Goal: Navigation & Orientation: Find specific page/section

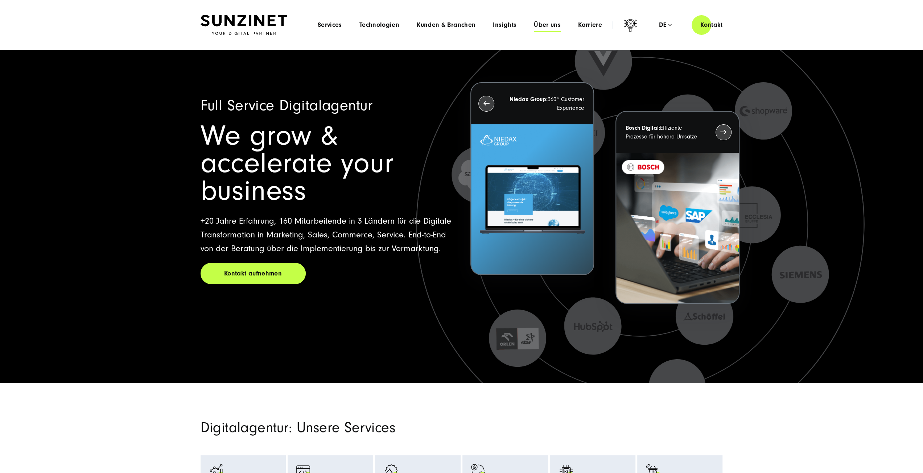
click at [553, 28] on span "Über uns" at bounding box center [547, 24] width 27 height 7
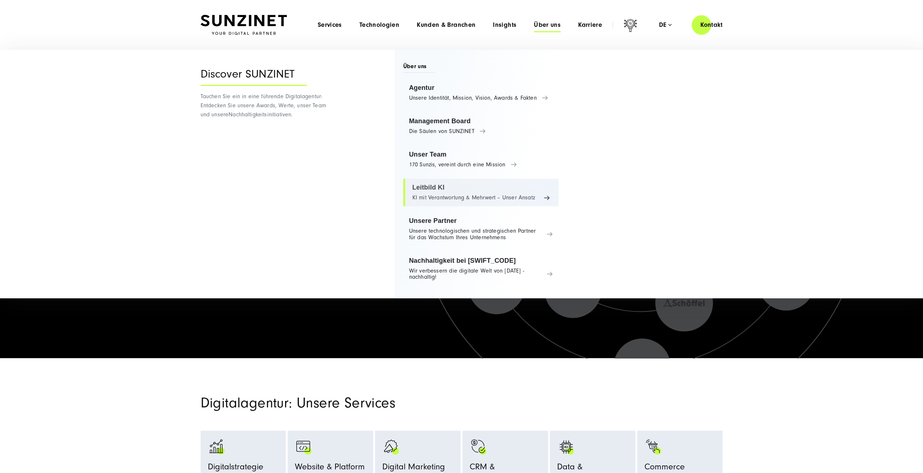
scroll to position [36, 0]
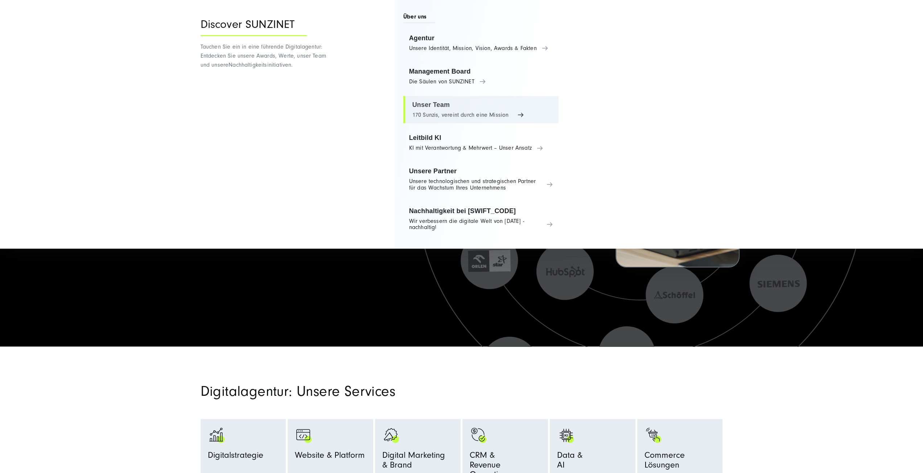
click at [432, 110] on link "Unser Team 170 Sunzis, vereint durch eine Mission" at bounding box center [481, 110] width 156 height 28
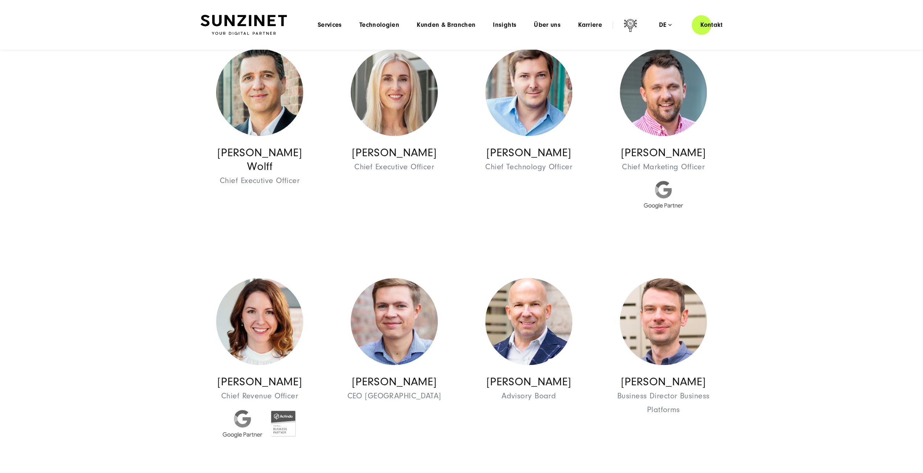
scroll to position [363, 0]
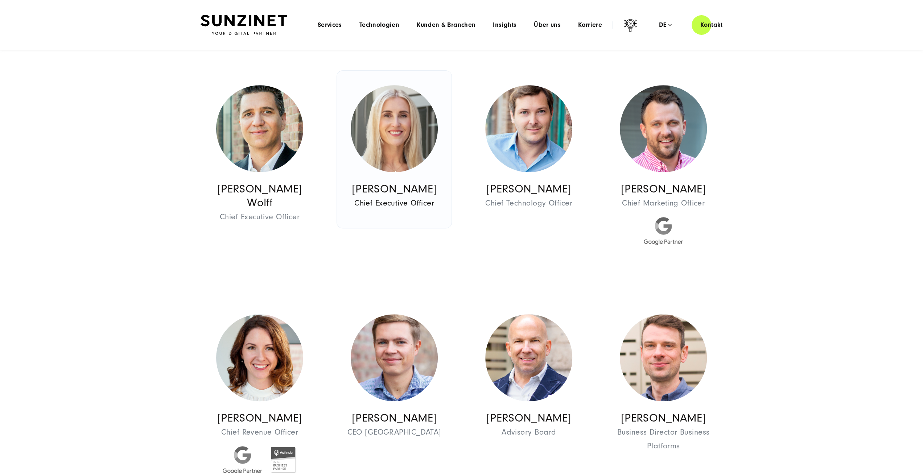
click at [393, 148] on img at bounding box center [394, 128] width 87 height 87
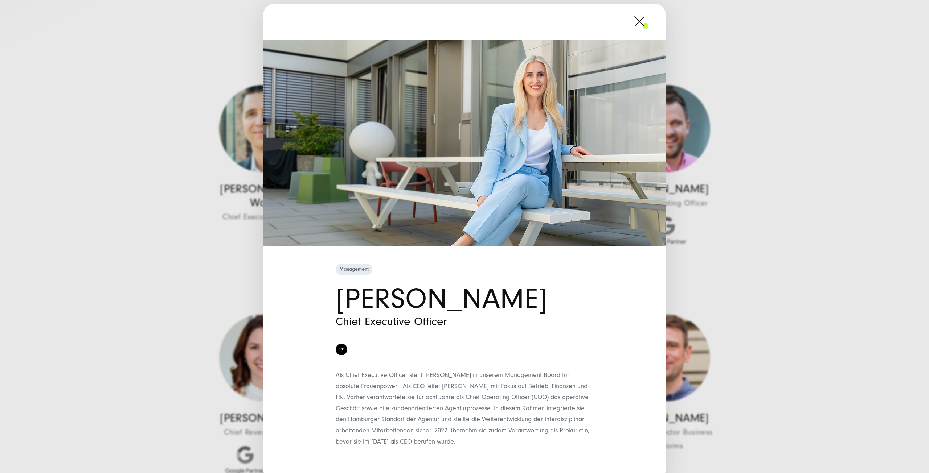
click at [648, 26] on span at bounding box center [648, 21] width 0 height 18
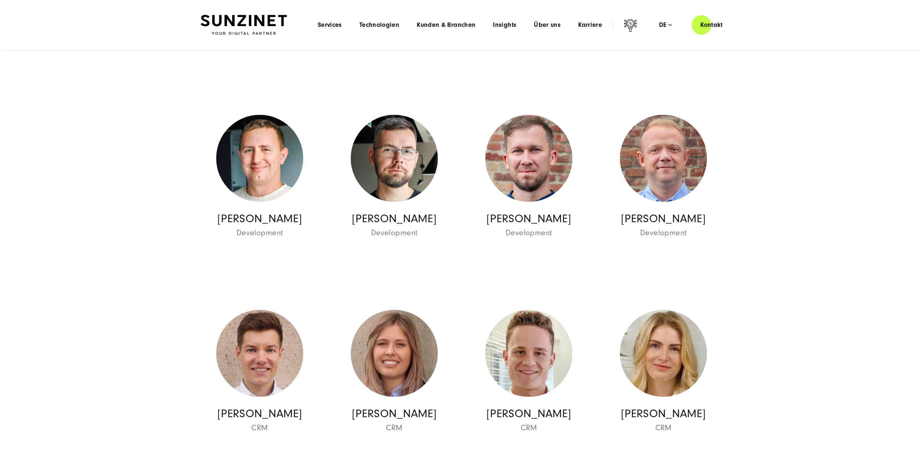
scroll to position [7547, 0]
